Goal: Find specific page/section: Find specific page/section

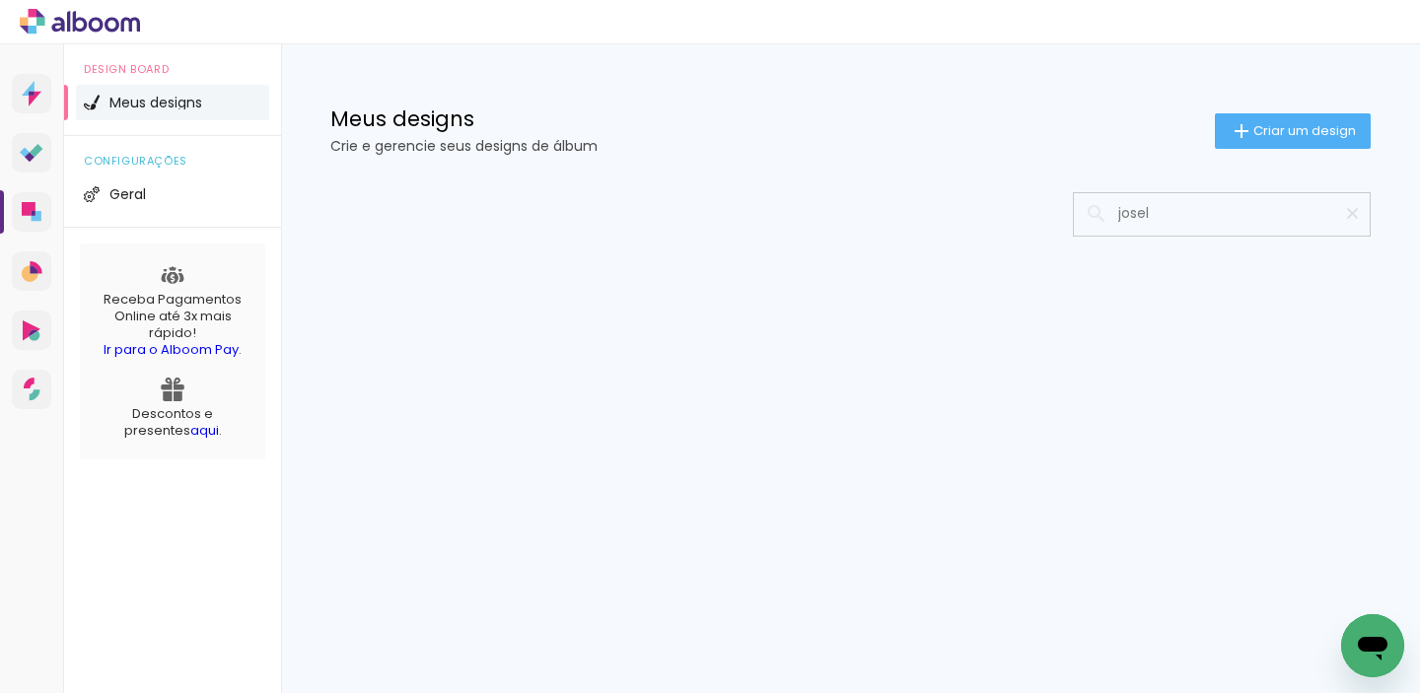
type input "josel"
type paper-input "josel"
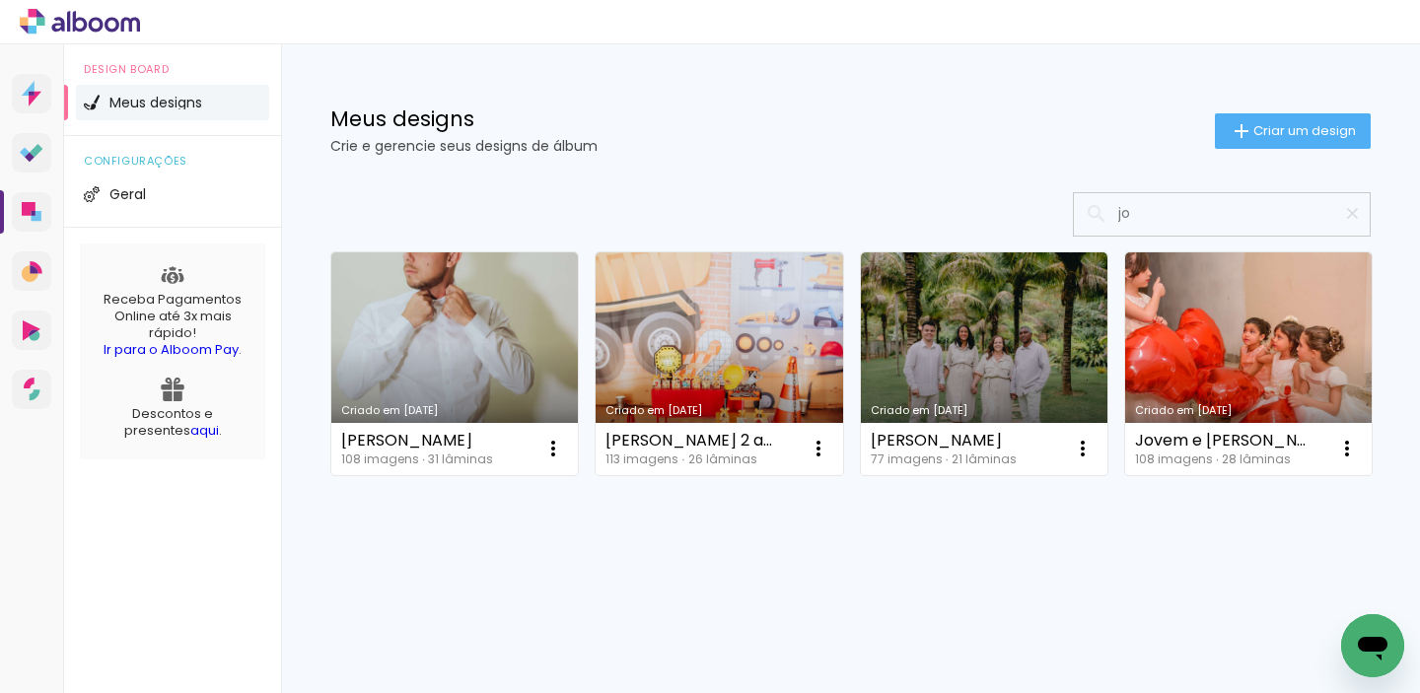
type input "j"
type input "jo"
type paper-input "jo"
